Goal: Information Seeking & Learning: Learn about a topic

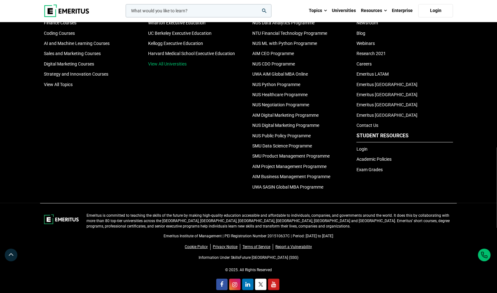
click at [164, 61] on link "View All Universities" at bounding box center [167, 63] width 39 height 5
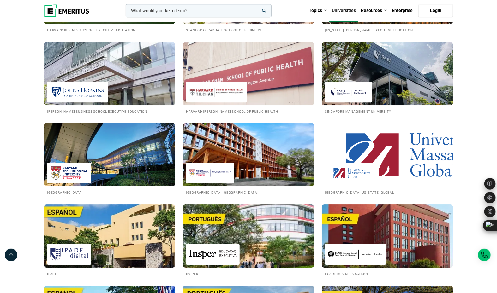
scroll to position [841, 0]
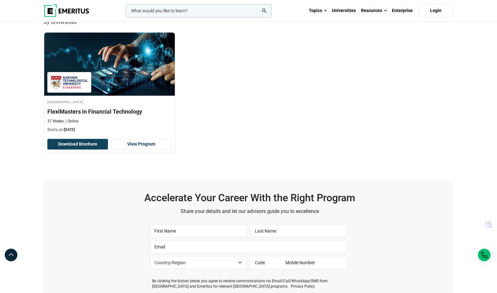
scroll to position [203, 0]
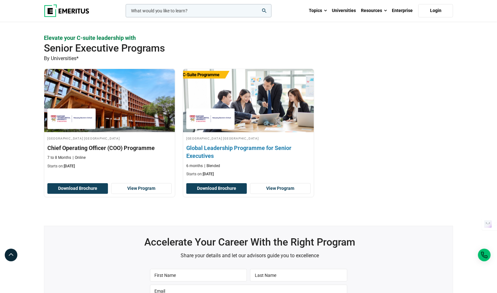
click at [272, 124] on img at bounding box center [249, 101] width 144 height 70
